Goal: Transaction & Acquisition: Obtain resource

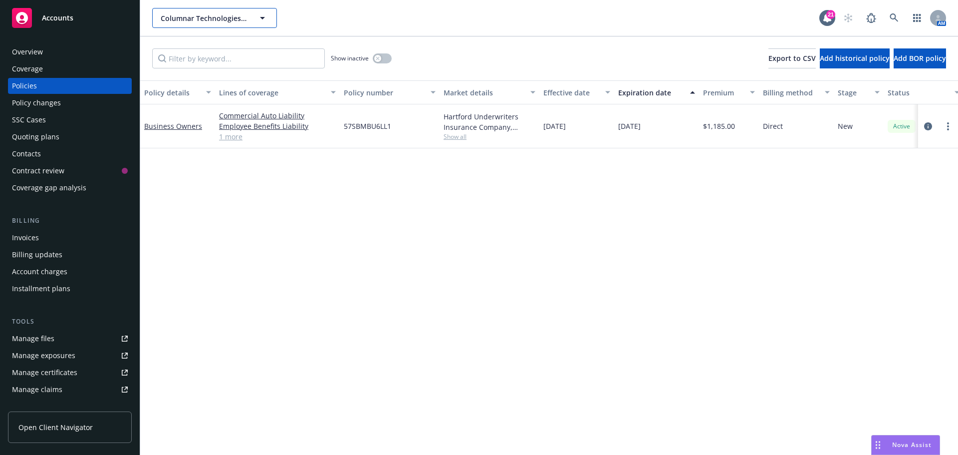
click at [212, 19] on span "Columnar Technologies Inc." at bounding box center [204, 18] width 86 height 10
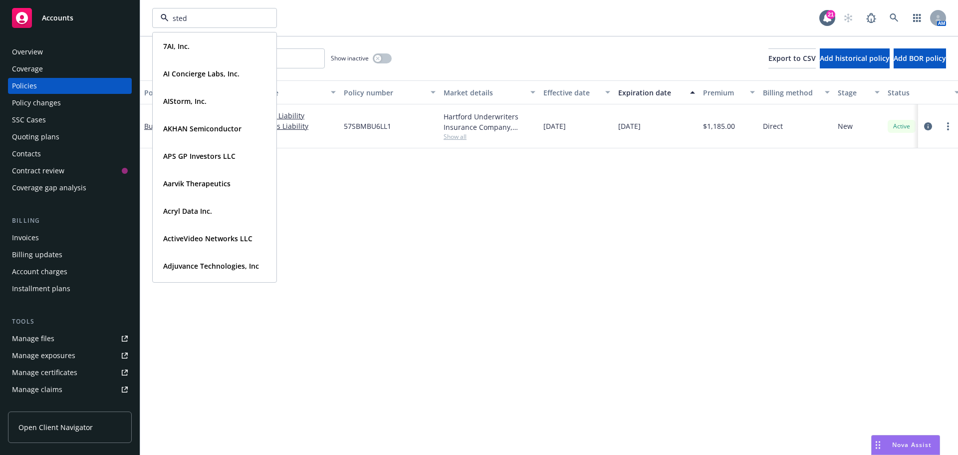
type input "stedi"
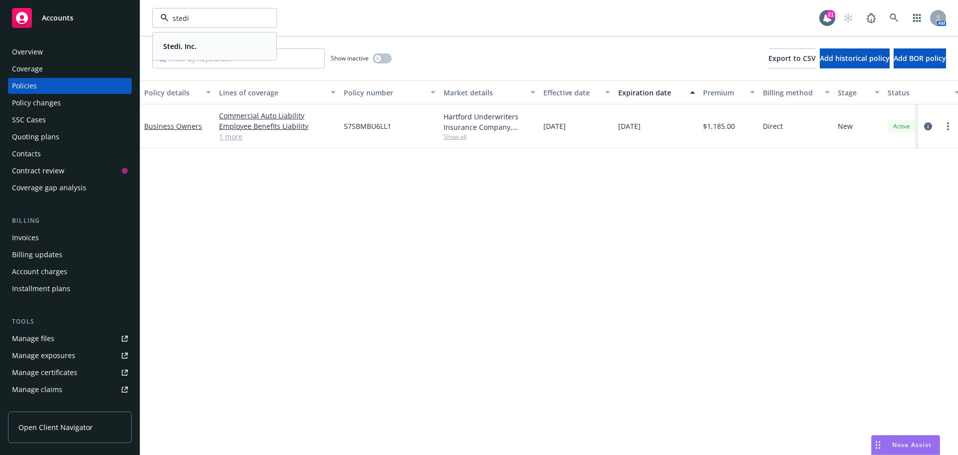
click at [179, 45] on strong "Stedi, Inc." at bounding box center [179, 45] width 33 height 9
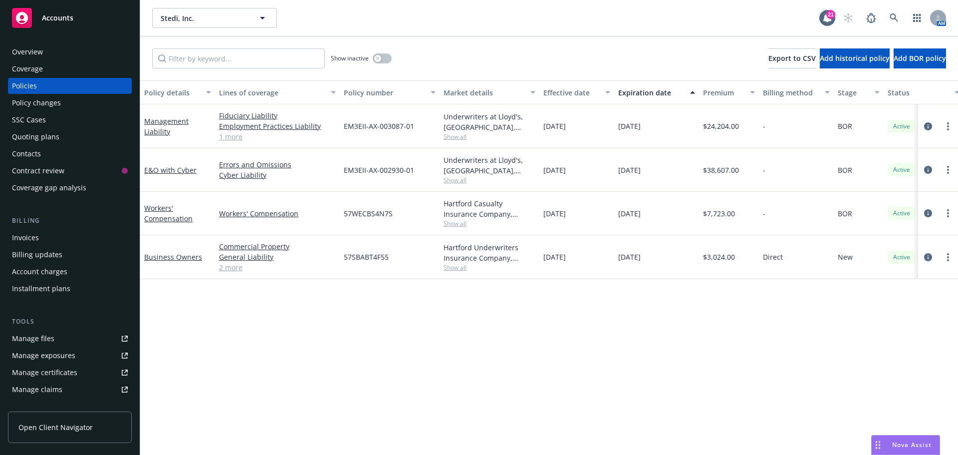
click at [23, 69] on div "Coverage" at bounding box center [27, 69] width 31 height 16
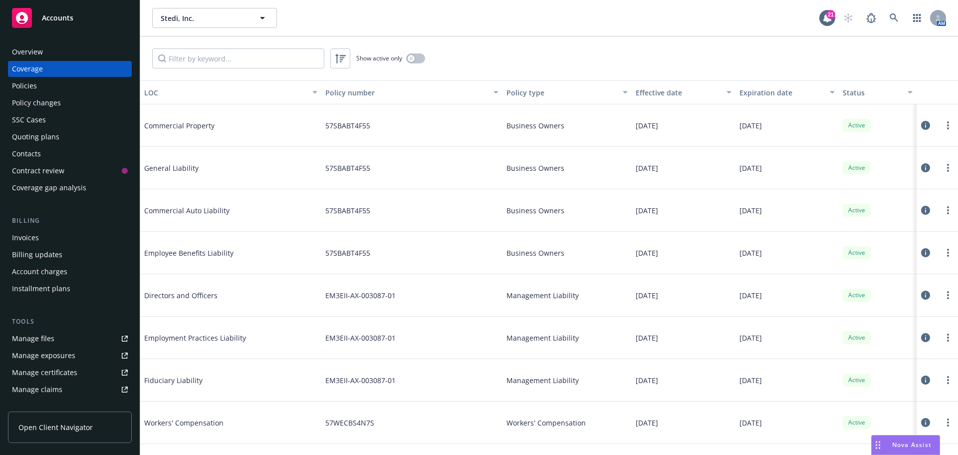
scroll to position [74, 0]
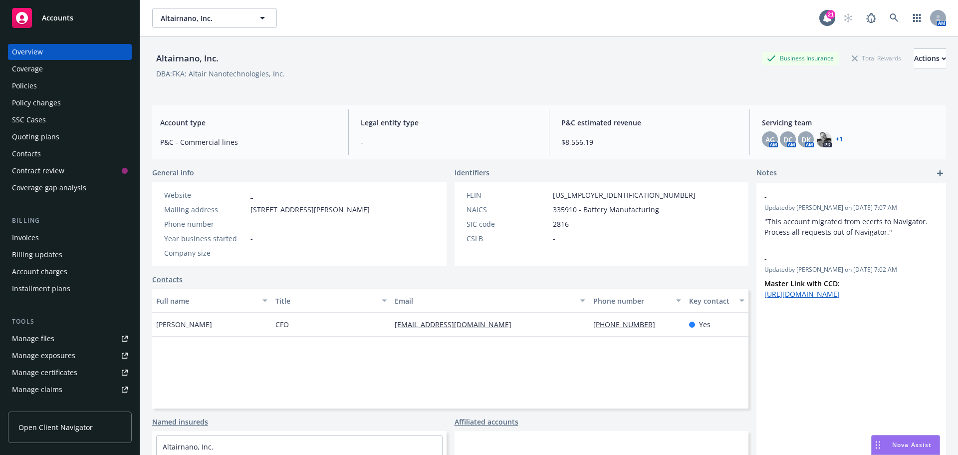
click at [36, 82] on div "Policies" at bounding box center [70, 86] width 116 height 16
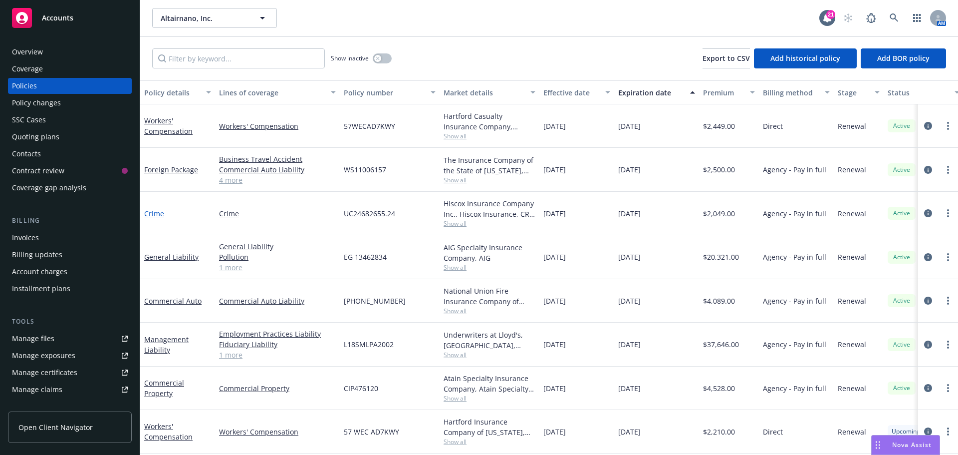
click at [156, 214] on link "Crime" at bounding box center [154, 213] width 20 height 9
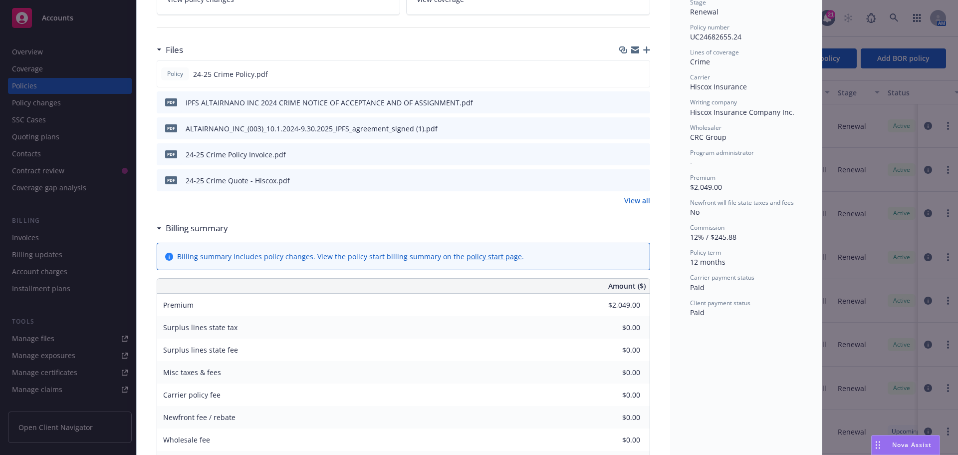
scroll to position [249, 0]
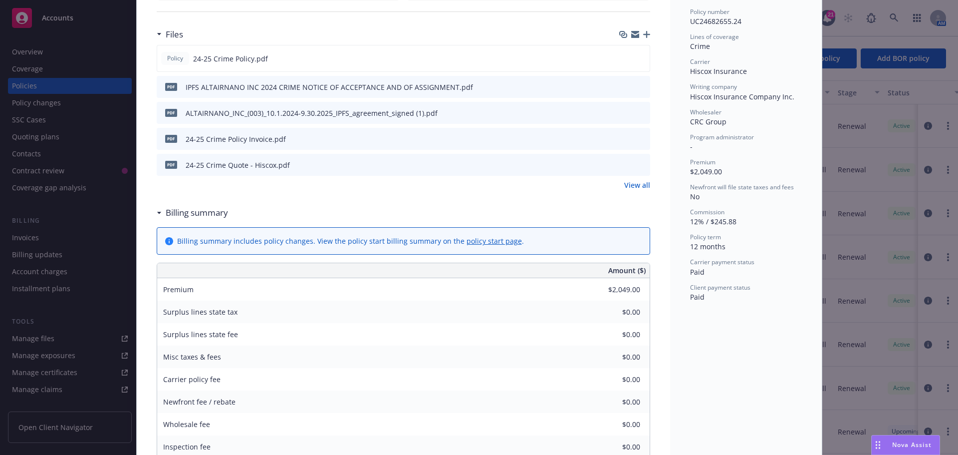
click at [632, 187] on link "View all" at bounding box center [637, 185] width 26 height 10
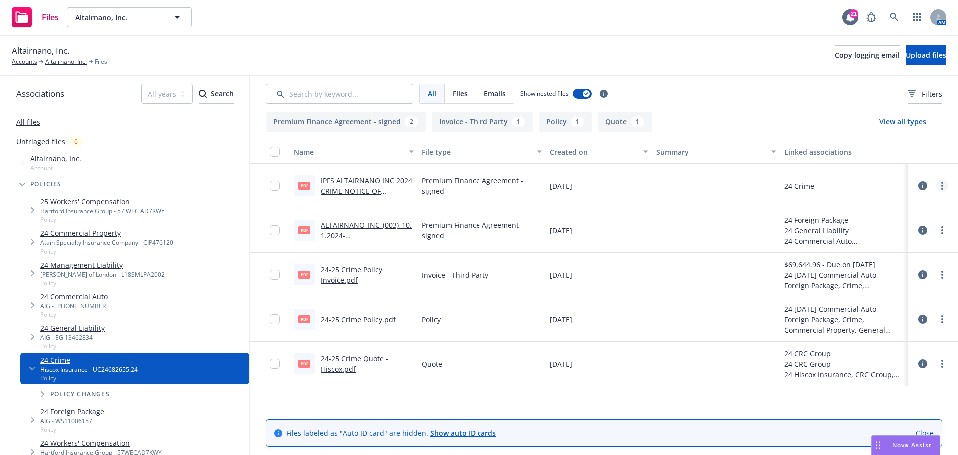
click at [941, 185] on icon "more" at bounding box center [942, 186] width 2 height 8
click at [944, 184] on link "more" at bounding box center [942, 186] width 12 height 12
click at [926, 189] on icon at bounding box center [922, 185] width 9 height 9
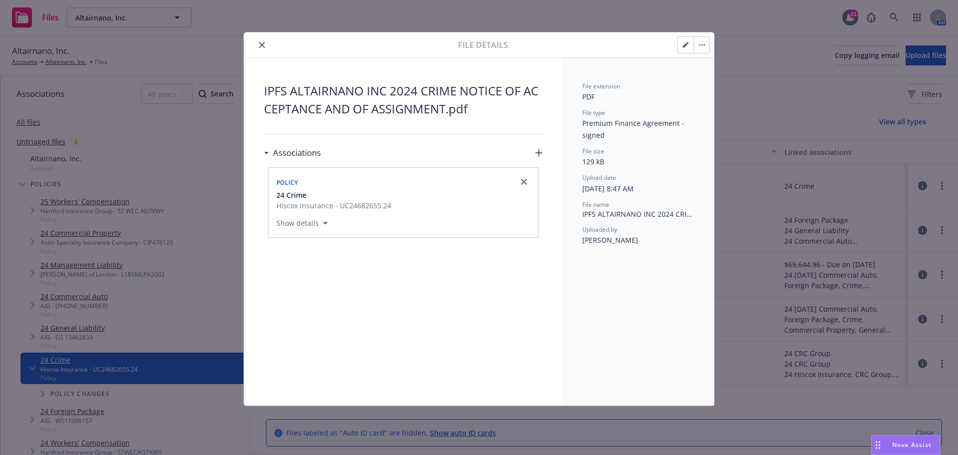
drag, startPoint x: 263, startPoint y: 47, endPoint x: 272, endPoint y: 53, distance: 10.7
click at [263, 46] on icon "close" at bounding box center [262, 45] width 6 height 6
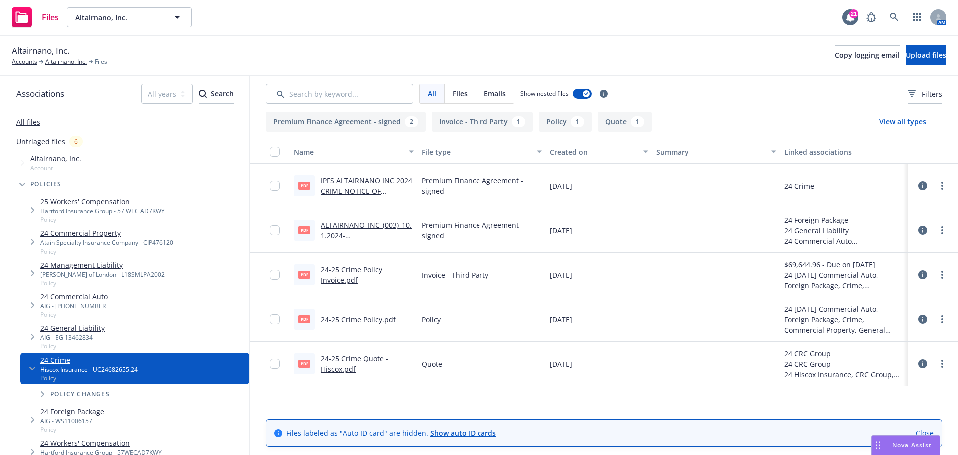
click at [353, 356] on link "24-25 Crime Quote - Hiscox.pdf" at bounding box center [354, 363] width 67 height 20
click at [922, 365] on icon at bounding box center [922, 363] width 9 height 9
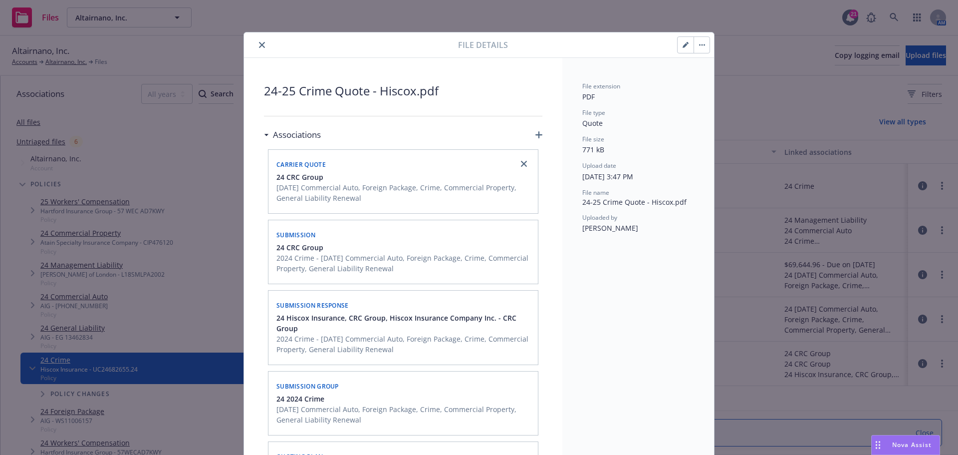
click at [259, 45] on icon "close" at bounding box center [262, 45] width 6 height 6
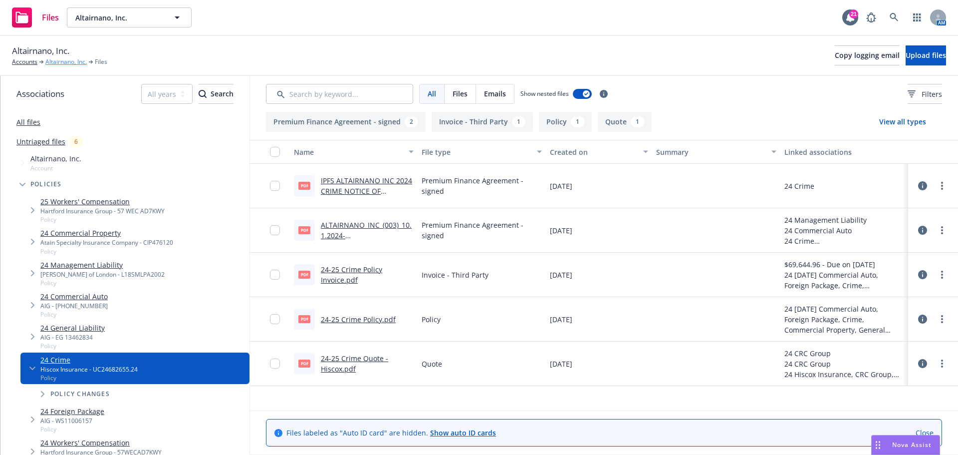
click at [65, 62] on link "Altairnano, Inc." at bounding box center [65, 61] width 41 height 9
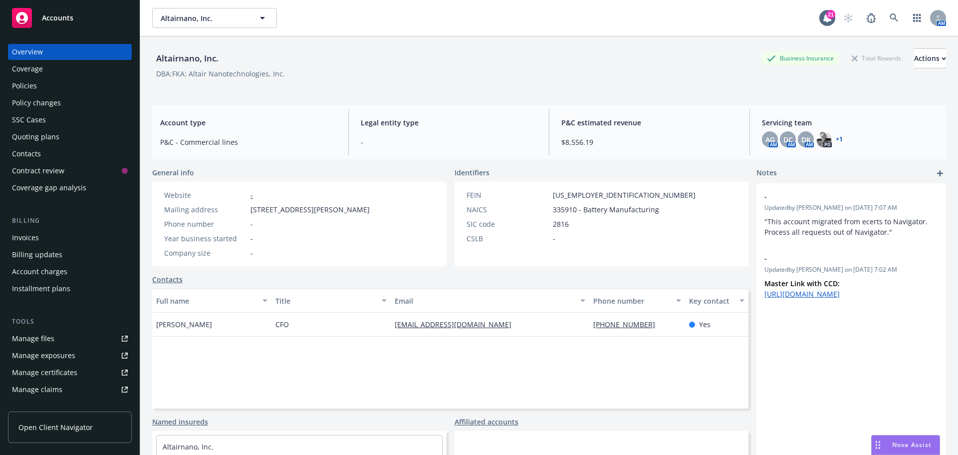
click at [32, 138] on div "Quoting plans" at bounding box center [35, 137] width 47 height 16
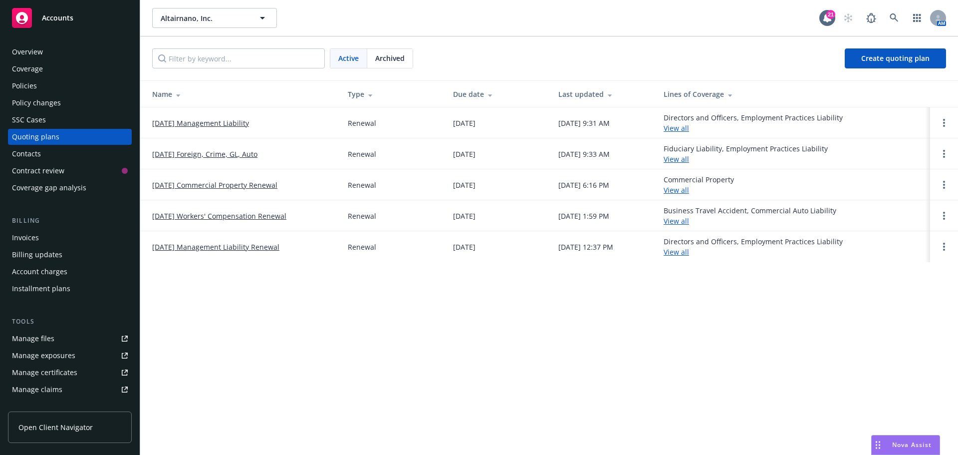
click at [189, 153] on link "09/30/25 Foreign, Crime, GL, Auto" at bounding box center [204, 154] width 105 height 10
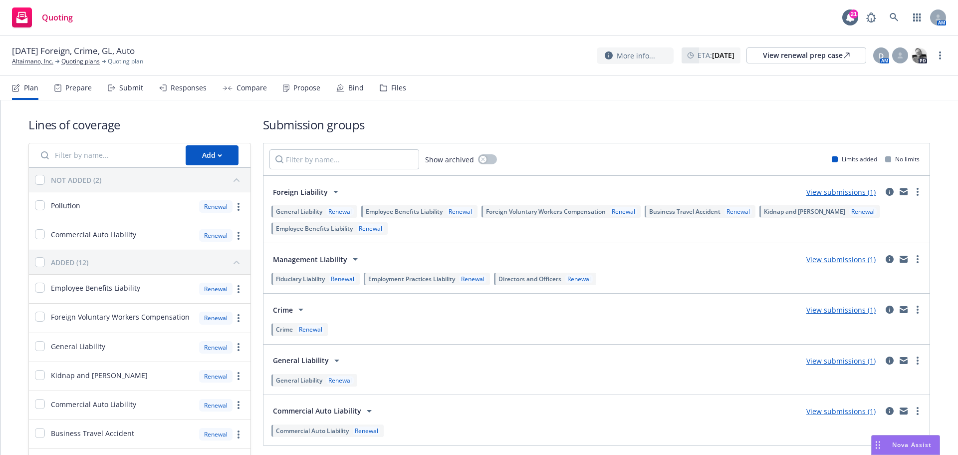
click at [394, 84] on div "Files" at bounding box center [398, 88] width 15 height 8
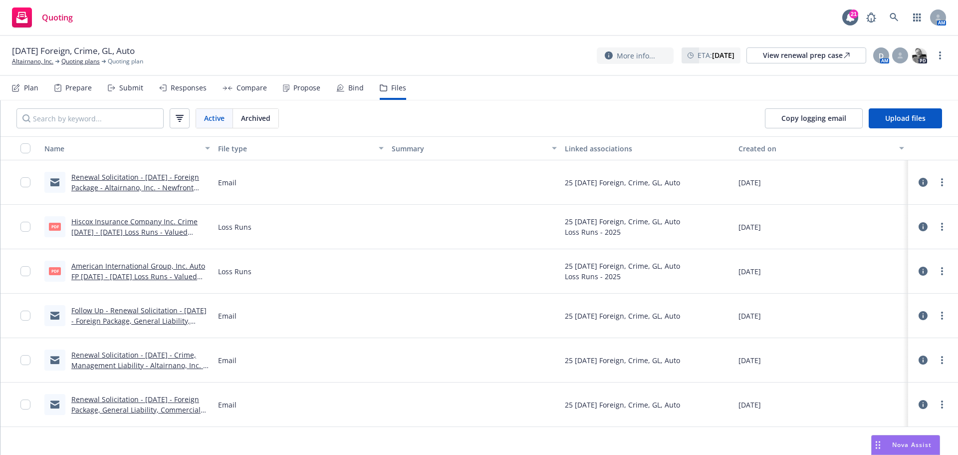
click at [148, 357] on link "Renewal Solicitation - [DATE] - Crime, Management Liability - Altairnano, Inc. …" at bounding box center [138, 365] width 134 height 30
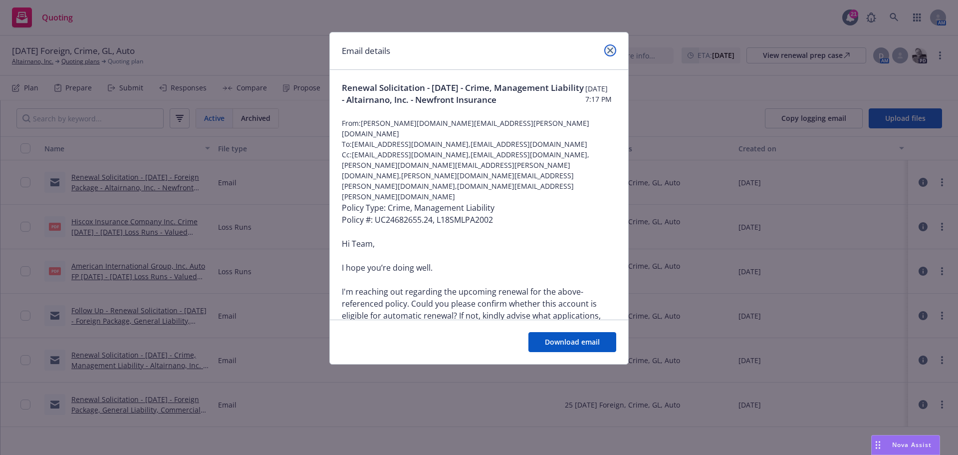
click at [611, 50] on icon "close" at bounding box center [610, 50] width 6 height 6
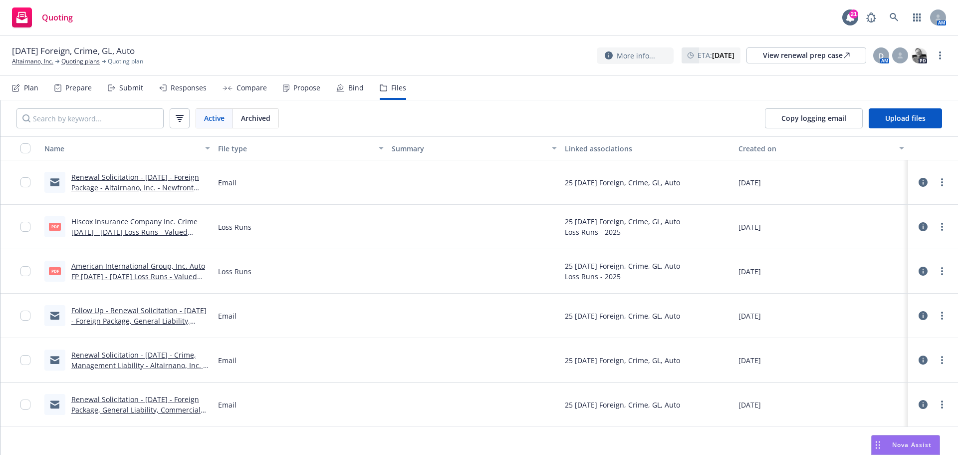
click at [116, 356] on link "Renewal Solicitation - 09/30/25 - Crime, Management Liability - Altairnano, Inc…" at bounding box center [138, 365] width 134 height 30
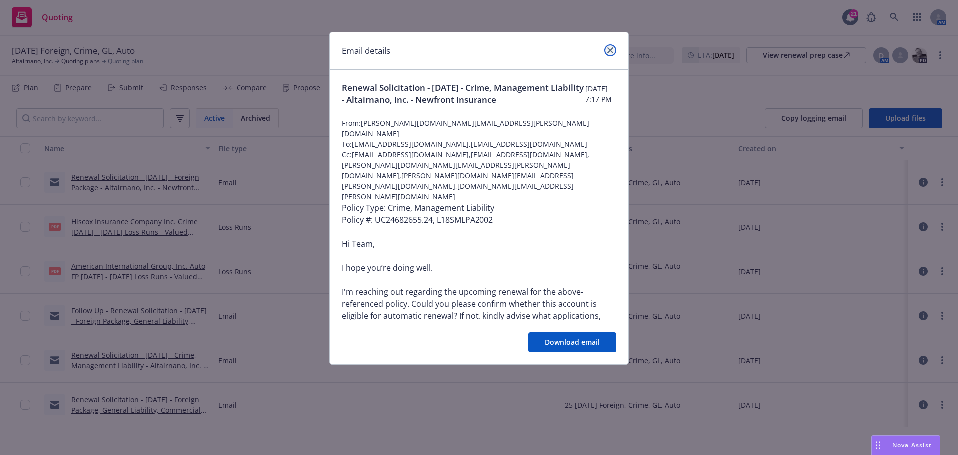
click at [609, 51] on icon "close" at bounding box center [610, 50] width 6 height 6
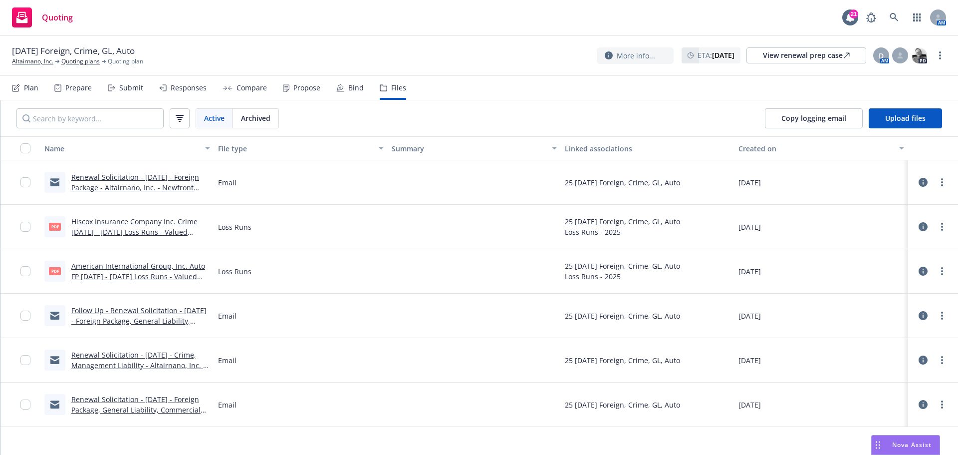
click at [129, 311] on link "Follow Up - Renewal Solicitation - 09/30/25 - Foreign Package, General Liabilit…" at bounding box center [138, 325] width 135 height 41
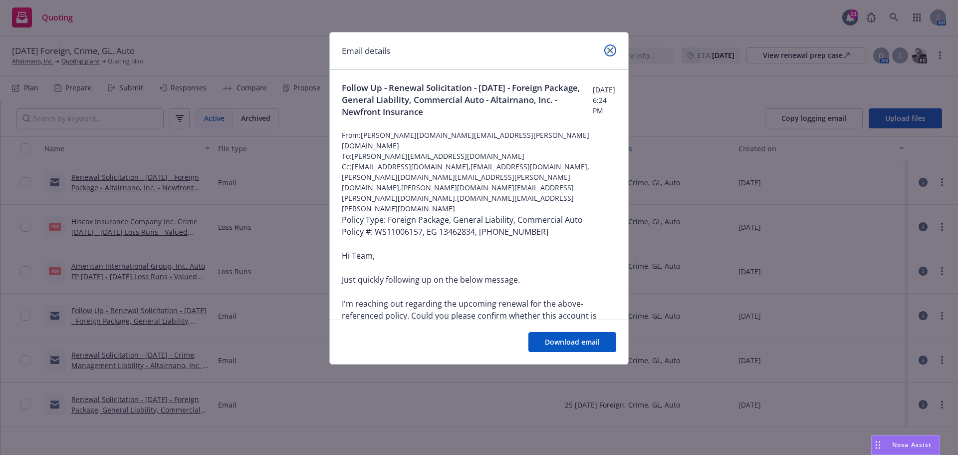
click at [611, 53] on link "close" at bounding box center [610, 50] width 12 height 12
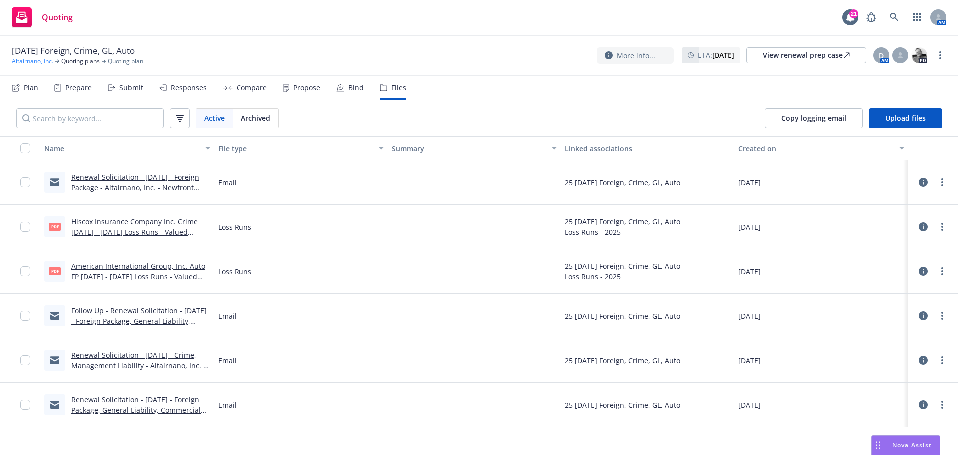
click at [30, 60] on link "Altairnano, Inc." at bounding box center [32, 61] width 41 height 9
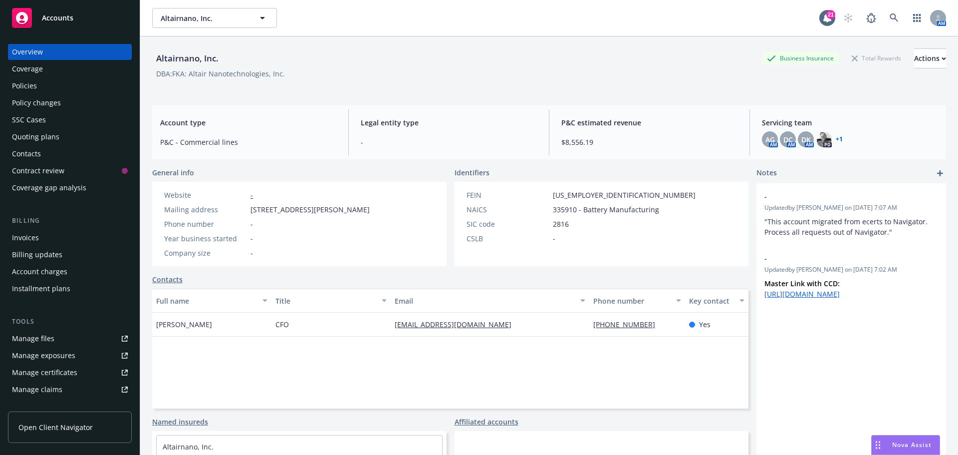
click at [34, 136] on div "Quoting plans" at bounding box center [35, 137] width 47 height 16
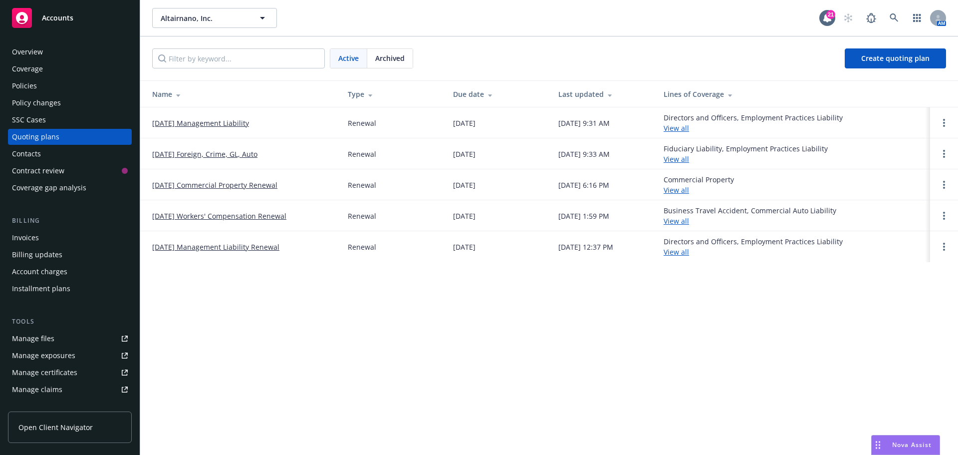
click at [201, 152] on link "09/30/25 Foreign, Crime, GL, Auto" at bounding box center [204, 154] width 105 height 10
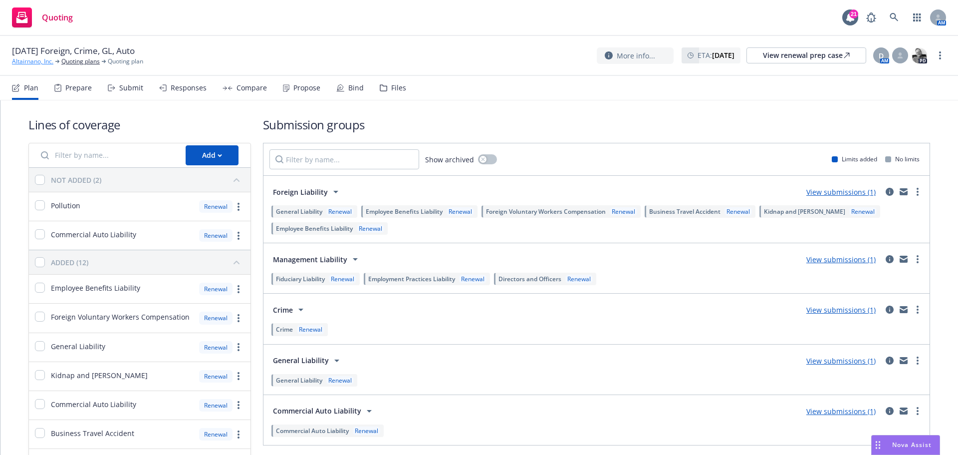
click at [38, 64] on link "Altairnano, Inc." at bounding box center [32, 61] width 41 height 9
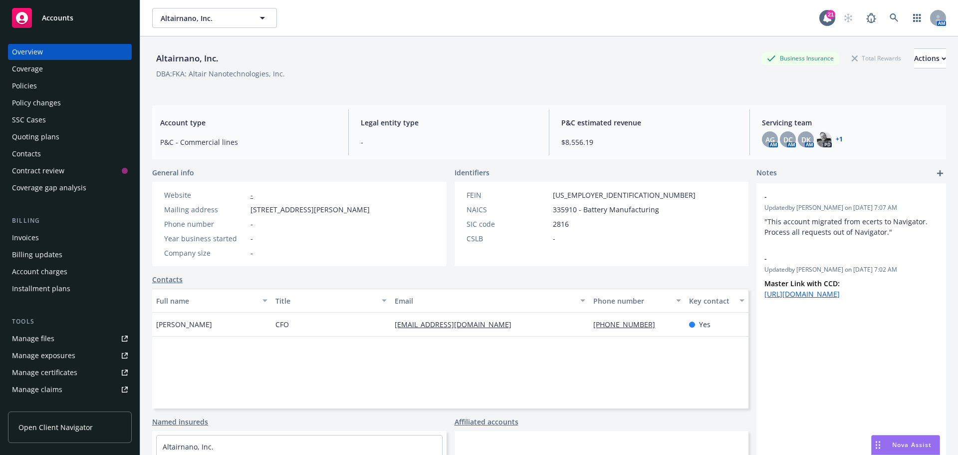
click at [836, 136] on link "+ 1" at bounding box center [839, 139] width 7 height 6
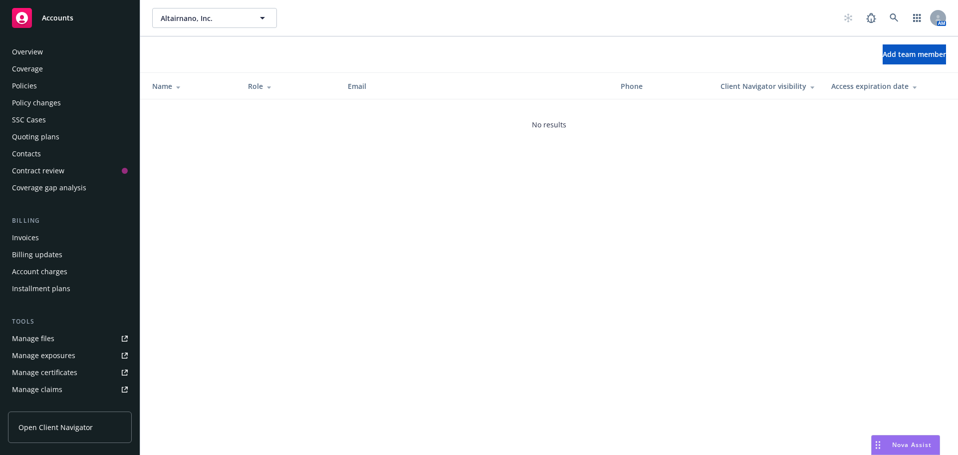
scroll to position [196, 0]
